Goal: Information Seeking & Learning: Learn about a topic

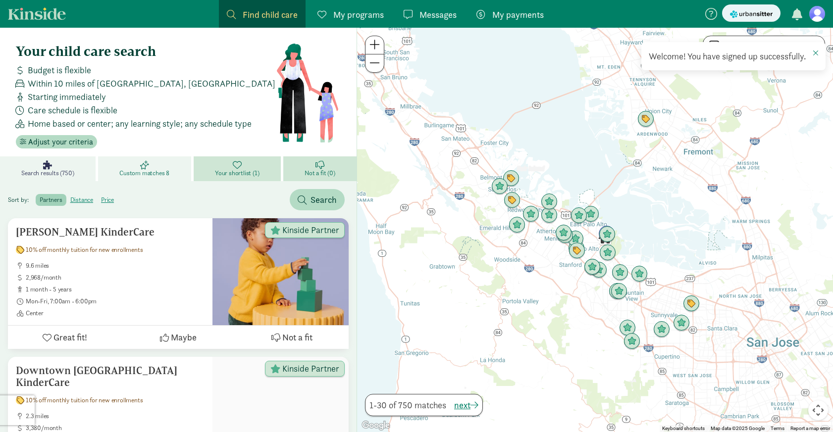
click at [151, 167] on link "Custom matches 8" at bounding box center [146, 169] width 96 height 25
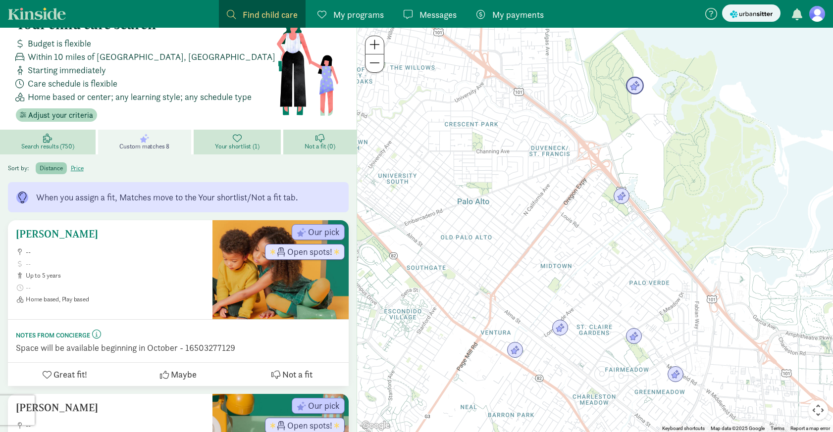
scroll to position [32, 0]
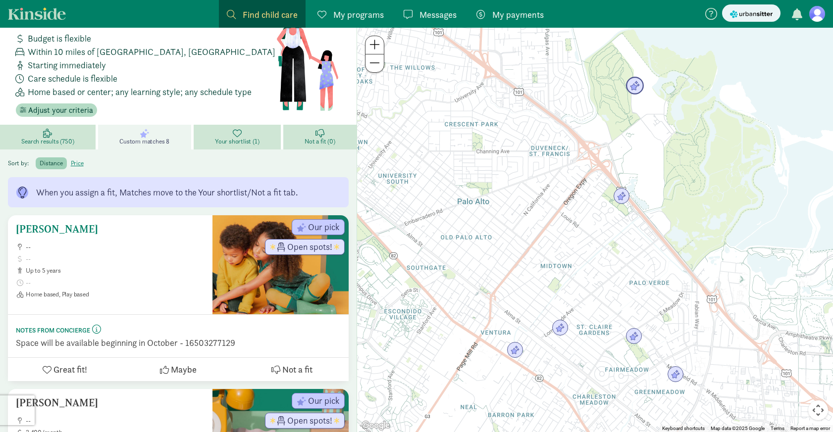
click at [71, 230] on h5 "[PERSON_NAME]" at bounding box center [110, 229] width 189 height 12
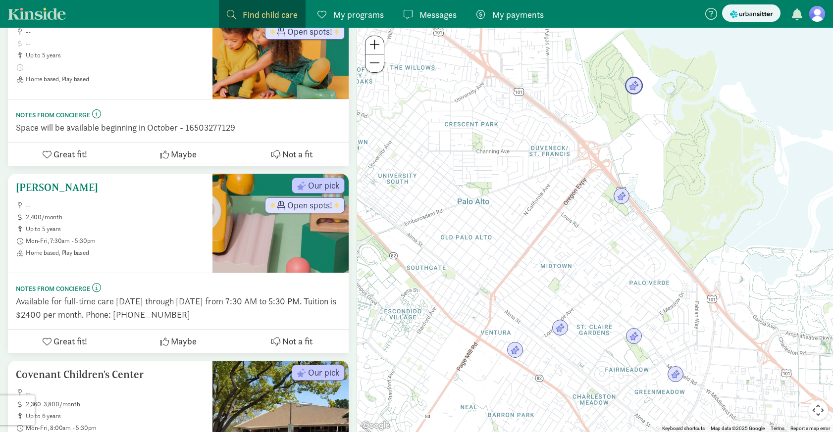
scroll to position [248, 0]
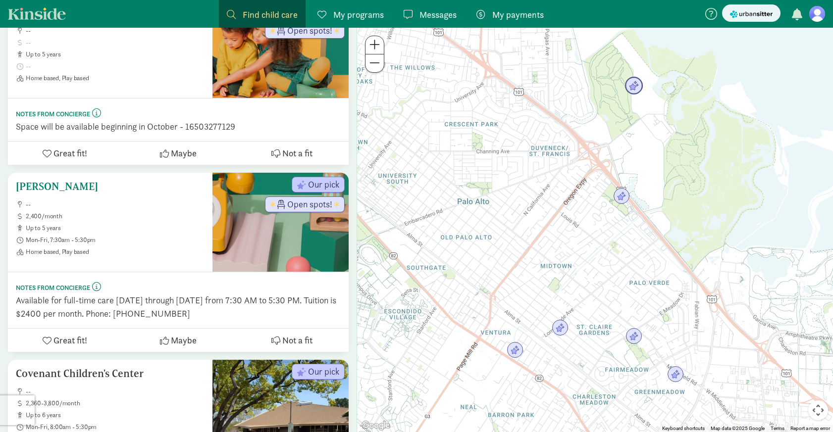
click at [101, 186] on h5 "[PERSON_NAME]" at bounding box center [110, 187] width 189 height 12
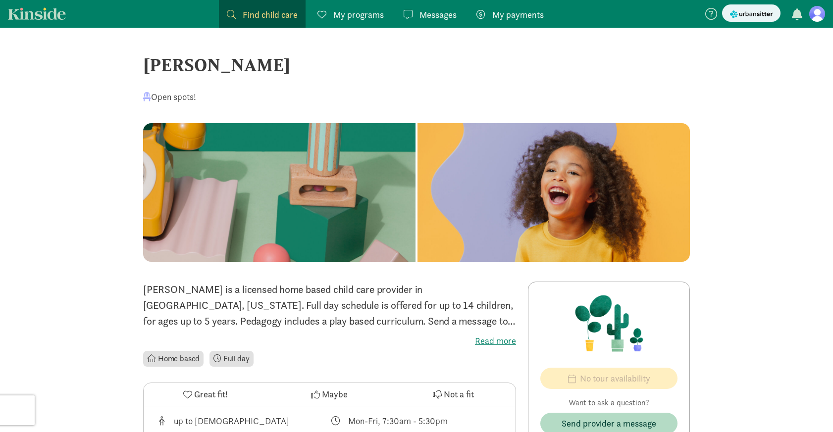
scroll to position [21, 0]
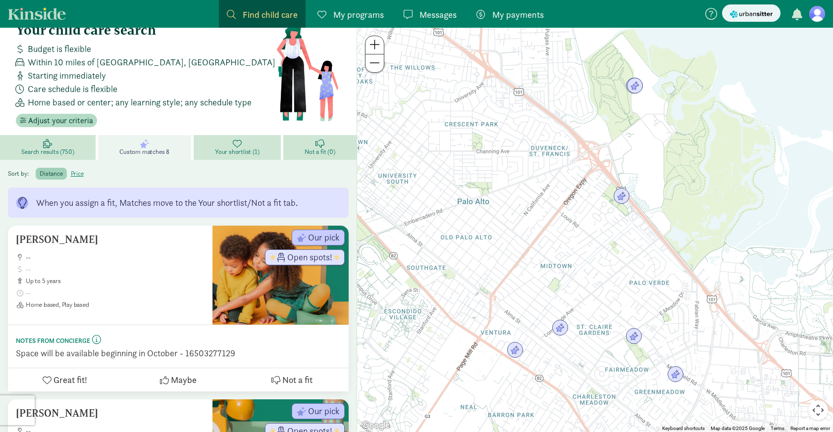
click at [150, 154] on span "Custom matches 8" at bounding box center [144, 152] width 50 height 8
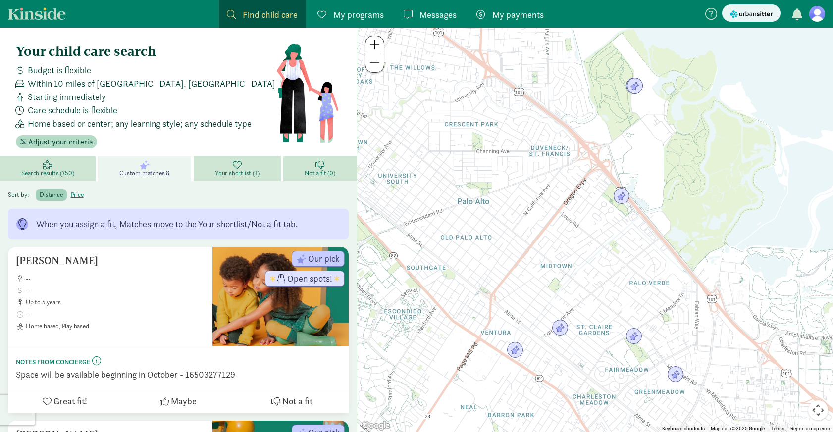
click at [822, 12] on figure at bounding box center [817, 14] width 16 height 16
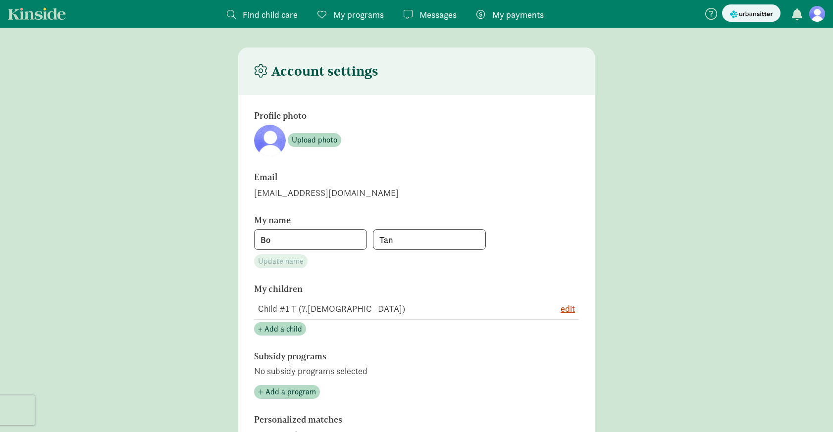
click at [345, 191] on div "btan2@snapchat.com" at bounding box center [416, 192] width 325 height 13
click at [313, 192] on div "btan2@snapchat.com" at bounding box center [416, 192] width 325 height 13
click at [817, 18] on figure at bounding box center [817, 14] width 16 height 16
click at [819, 13] on figure at bounding box center [817, 14] width 16 height 16
click at [395, 198] on div "btan2@snapchat.com" at bounding box center [416, 192] width 325 height 13
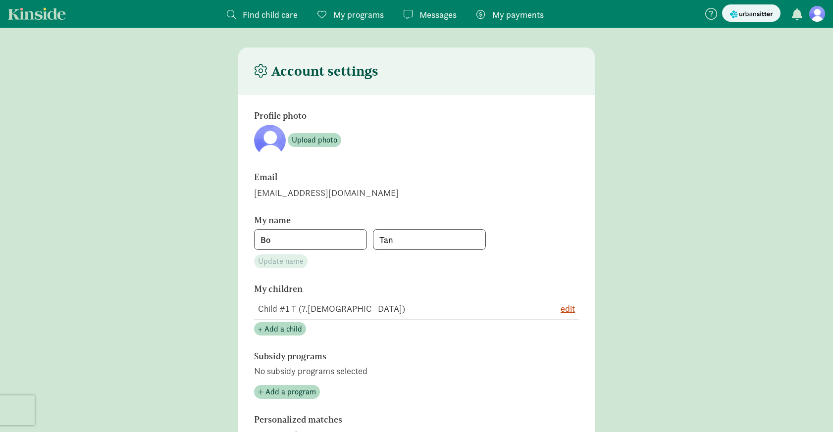
click at [49, 18] on link "Kinside" at bounding box center [37, 13] width 58 height 12
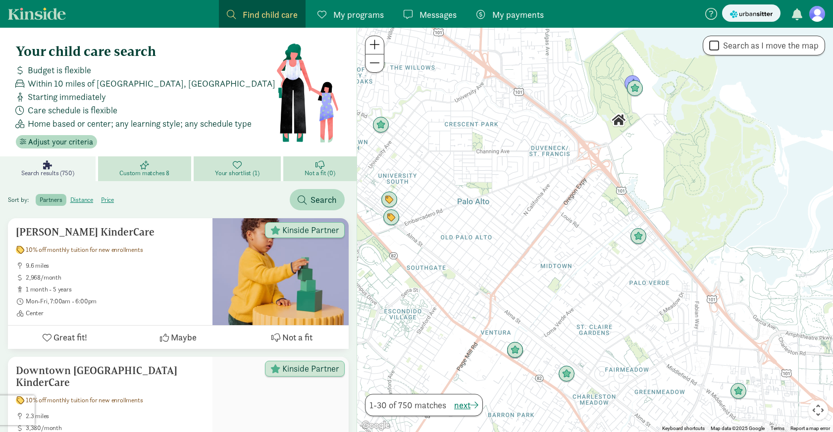
click at [820, 15] on figure at bounding box center [817, 14] width 16 height 16
